Goal: Navigation & Orientation: Find specific page/section

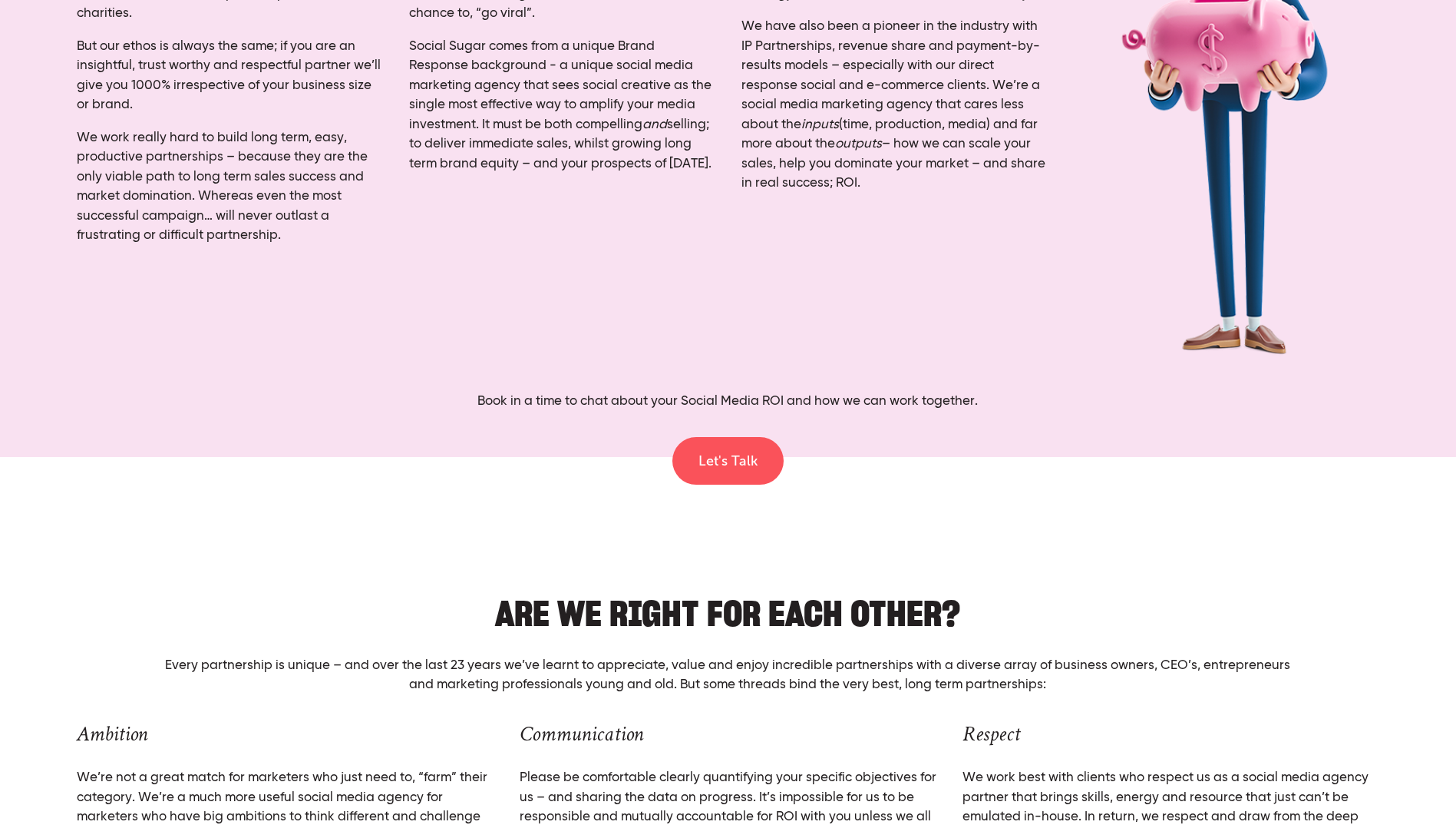
scroll to position [4730, 0]
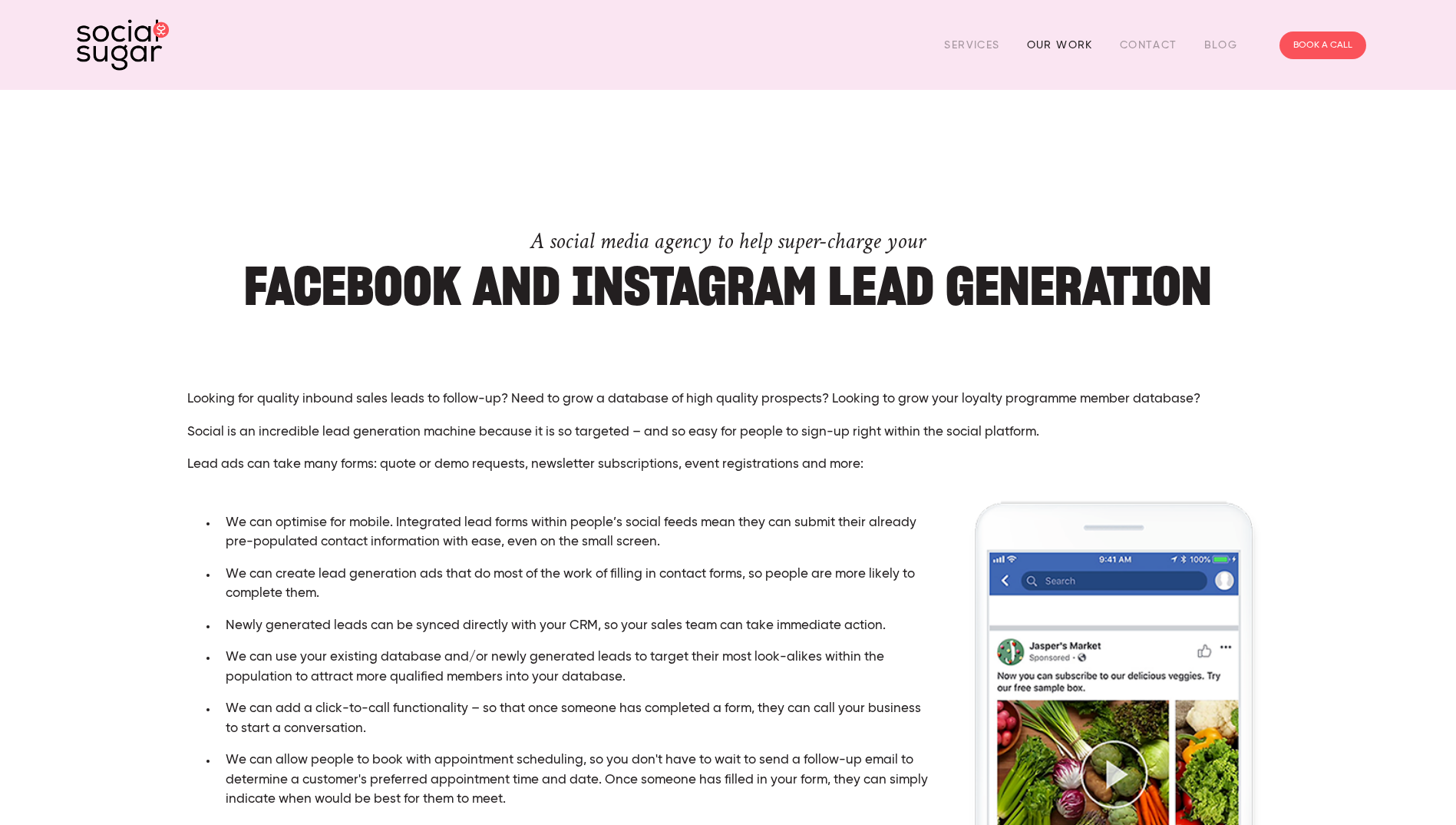
click at [1058, 40] on link "Our Work" at bounding box center [1060, 45] width 66 height 24
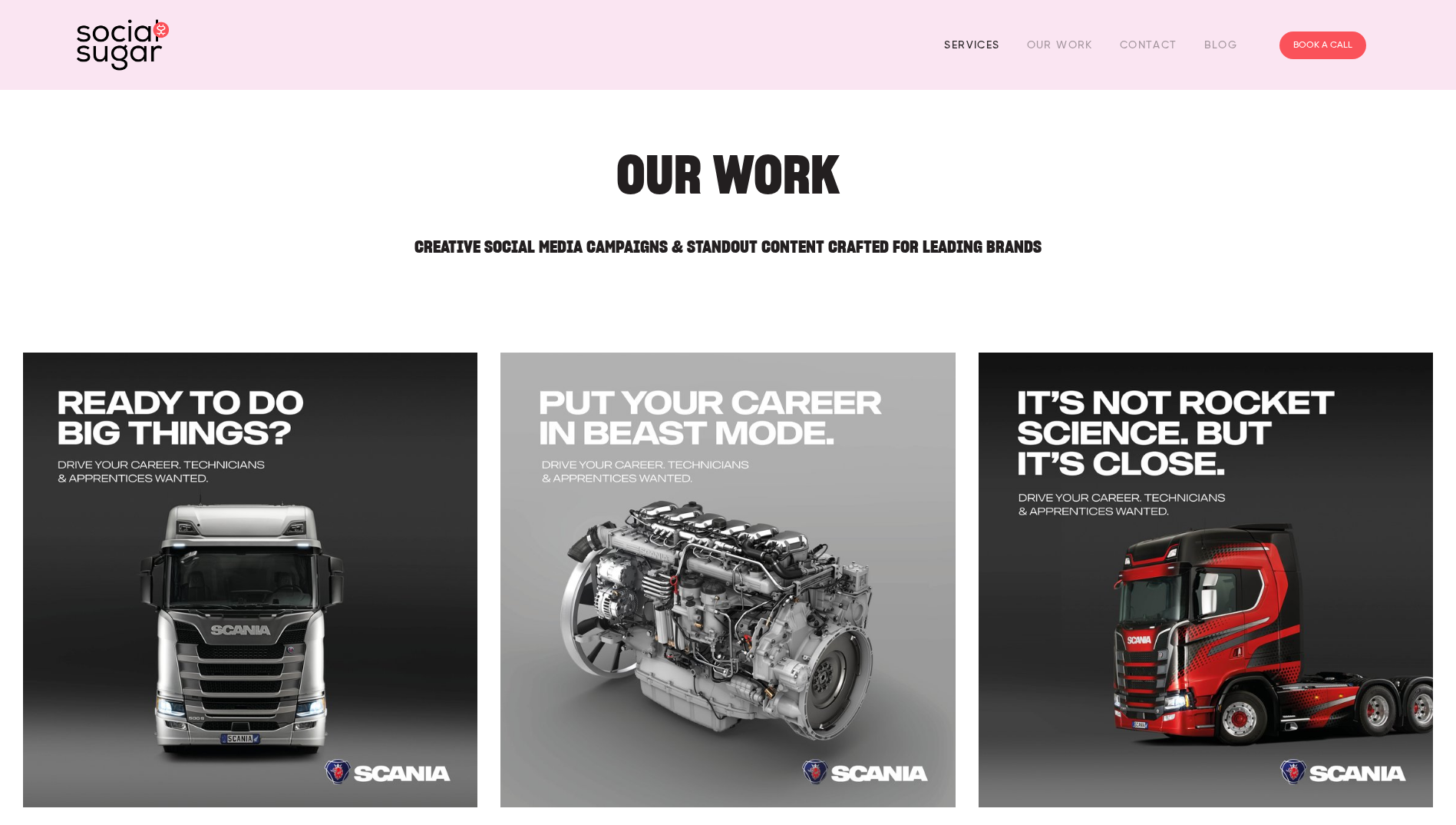
click at [973, 45] on link "Services" at bounding box center [972, 45] width 55 height 24
